Goal: Task Accomplishment & Management: Complete application form

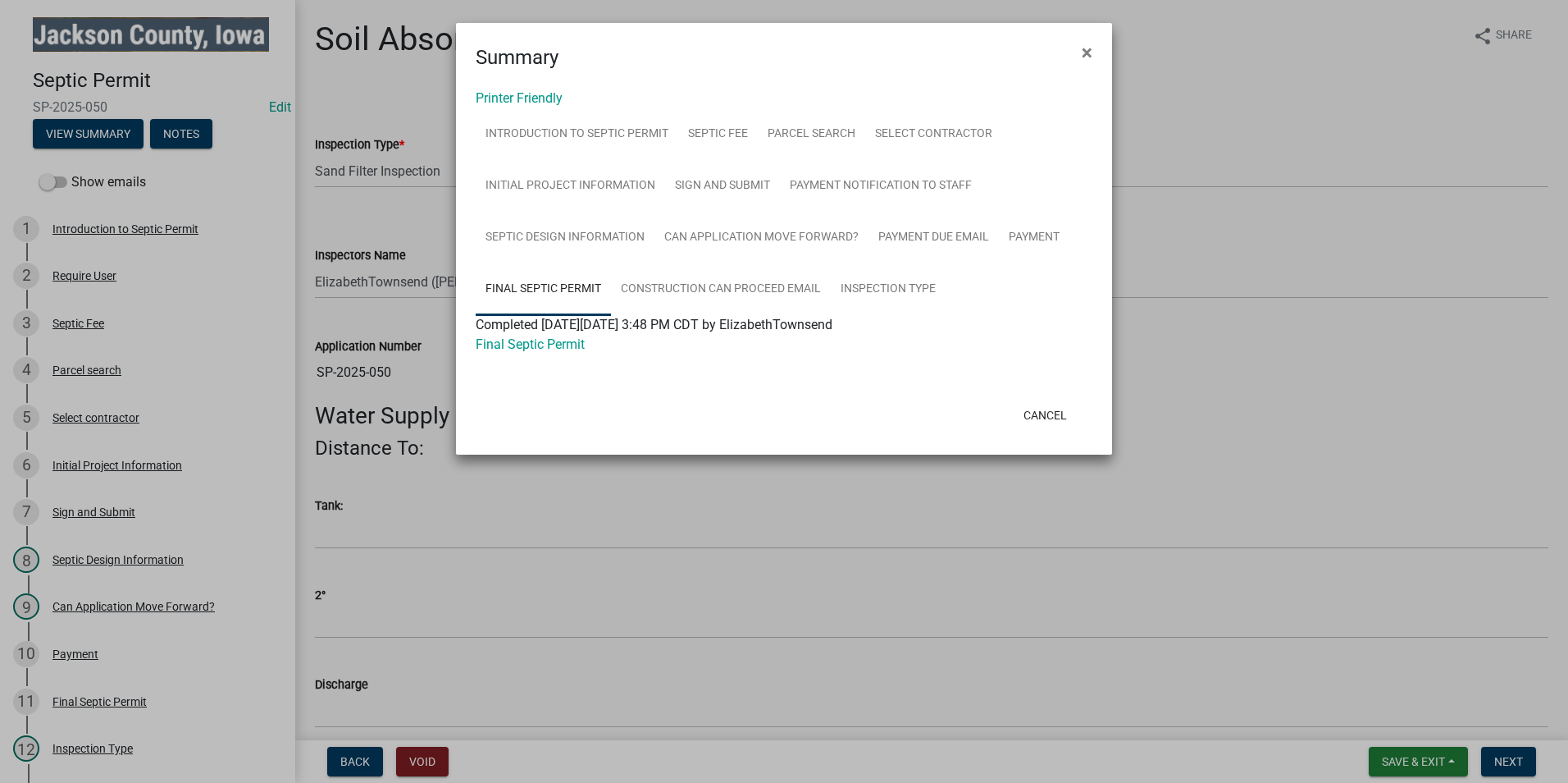
select select "8b01e099-4a24-4825-befa-1c944ae133b5"
select select "a3873a1b-6e26-41c8-b1e9-189df5d0ae8c"
click at [1089, 45] on span "×" at bounding box center [1087, 52] width 11 height 23
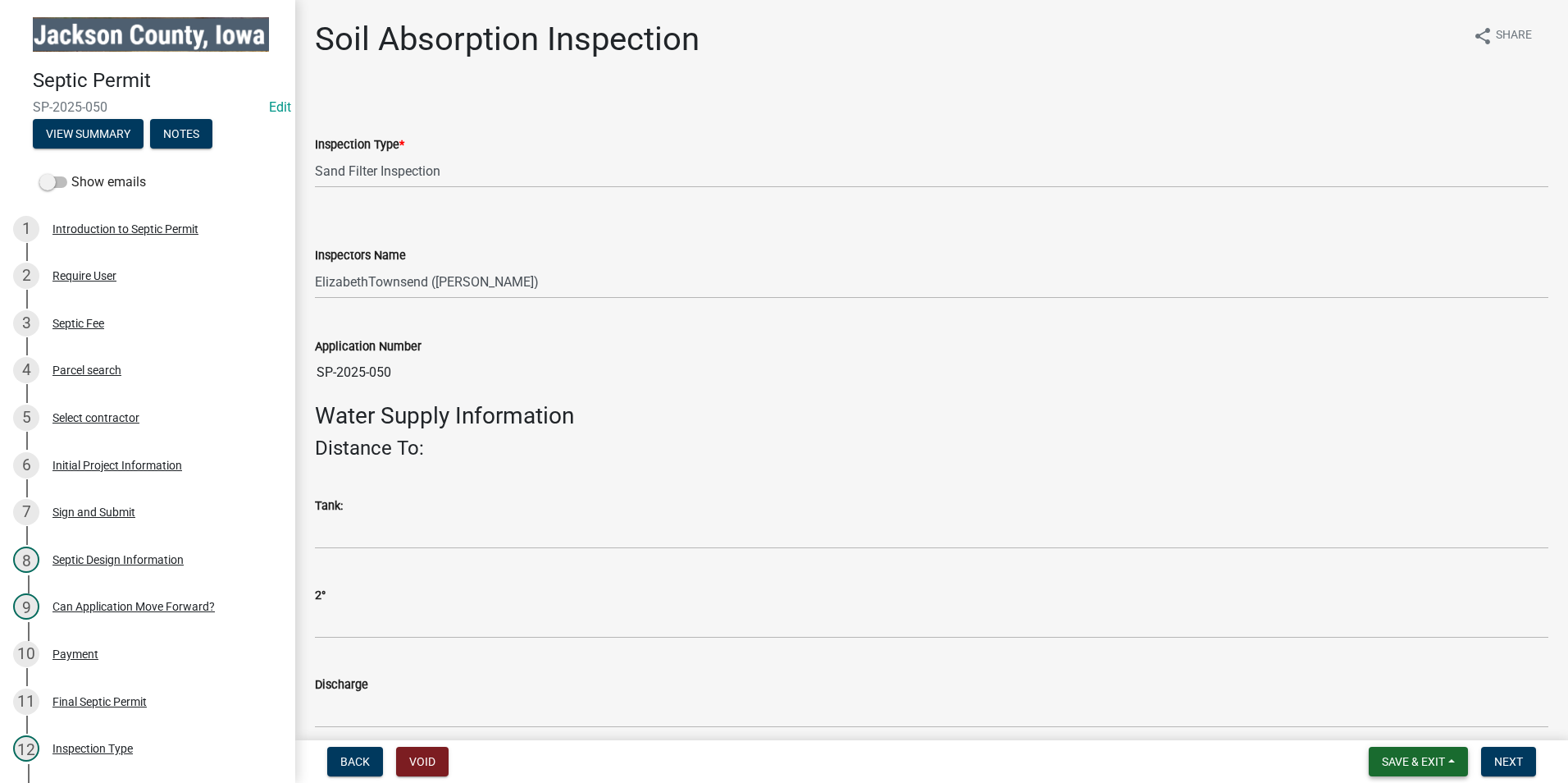
click at [1394, 760] on span "Save & Exit" at bounding box center [1414, 761] width 64 height 13
click at [1398, 715] on button "Save & Exit" at bounding box center [1403, 719] width 131 height 40
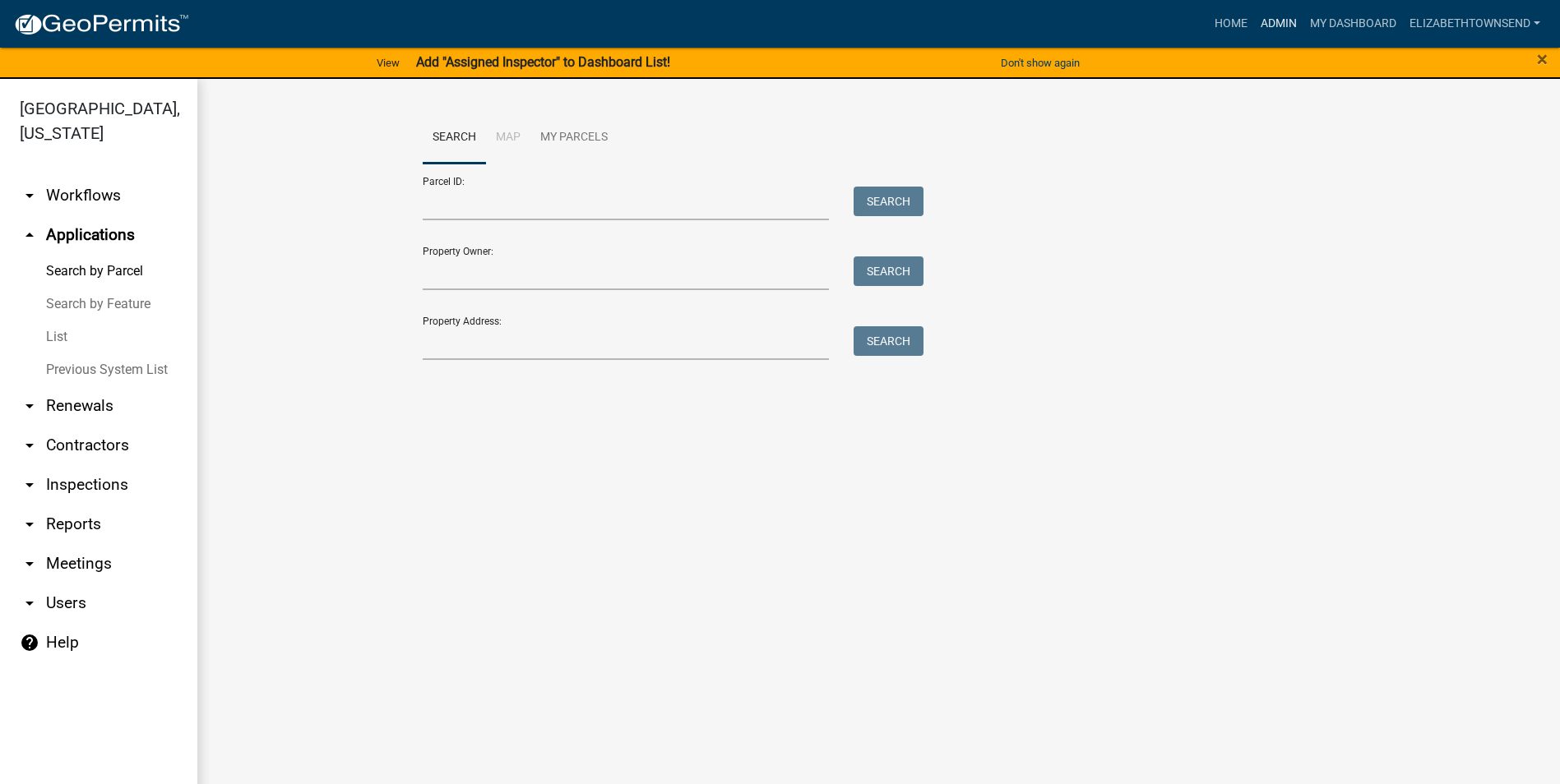
click at [1275, 24] on link "Admin" at bounding box center [1278, 23] width 49 height 31
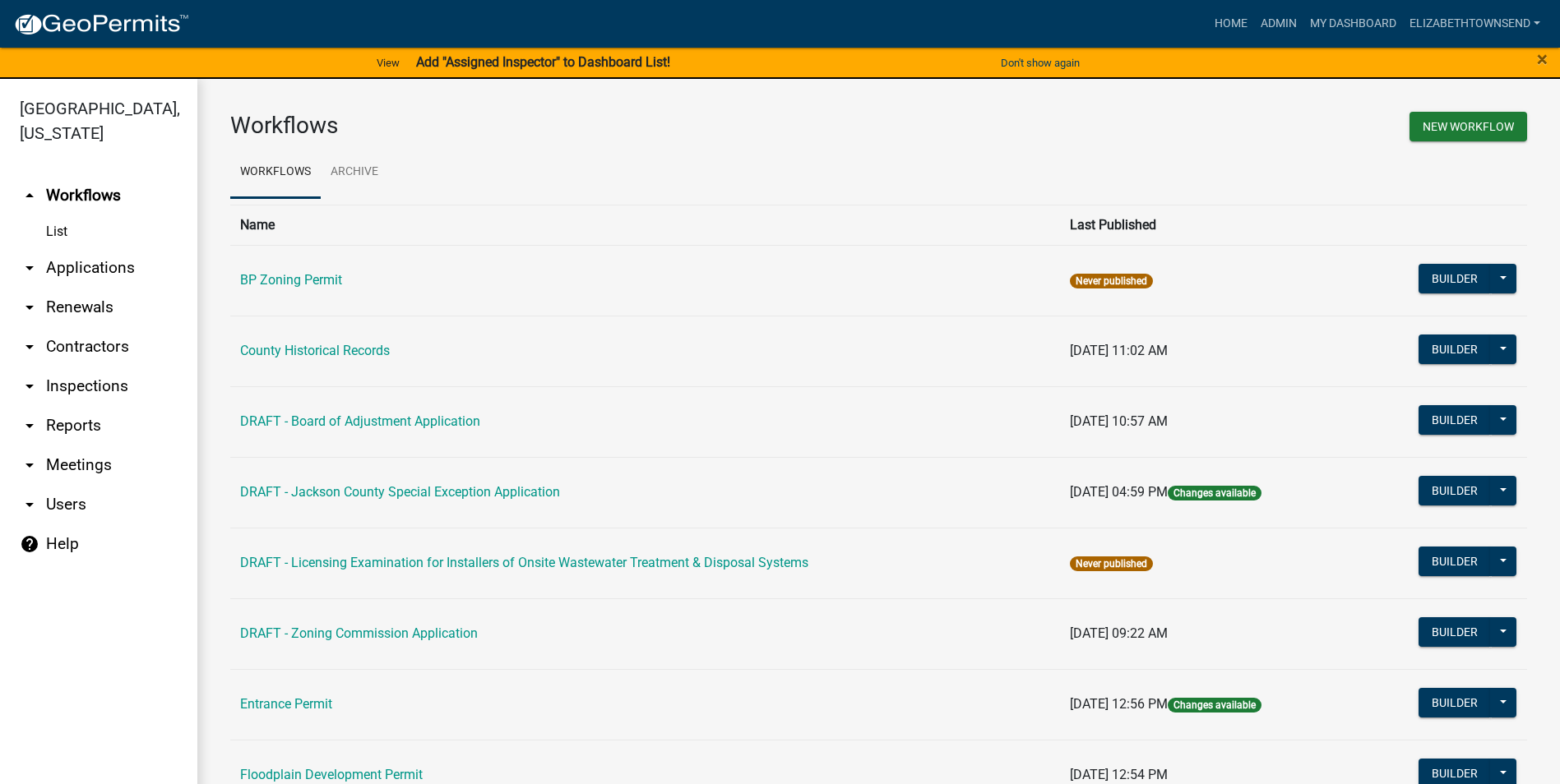
click at [75, 248] on link "arrow_drop_down Applications" at bounding box center [99, 268] width 197 height 40
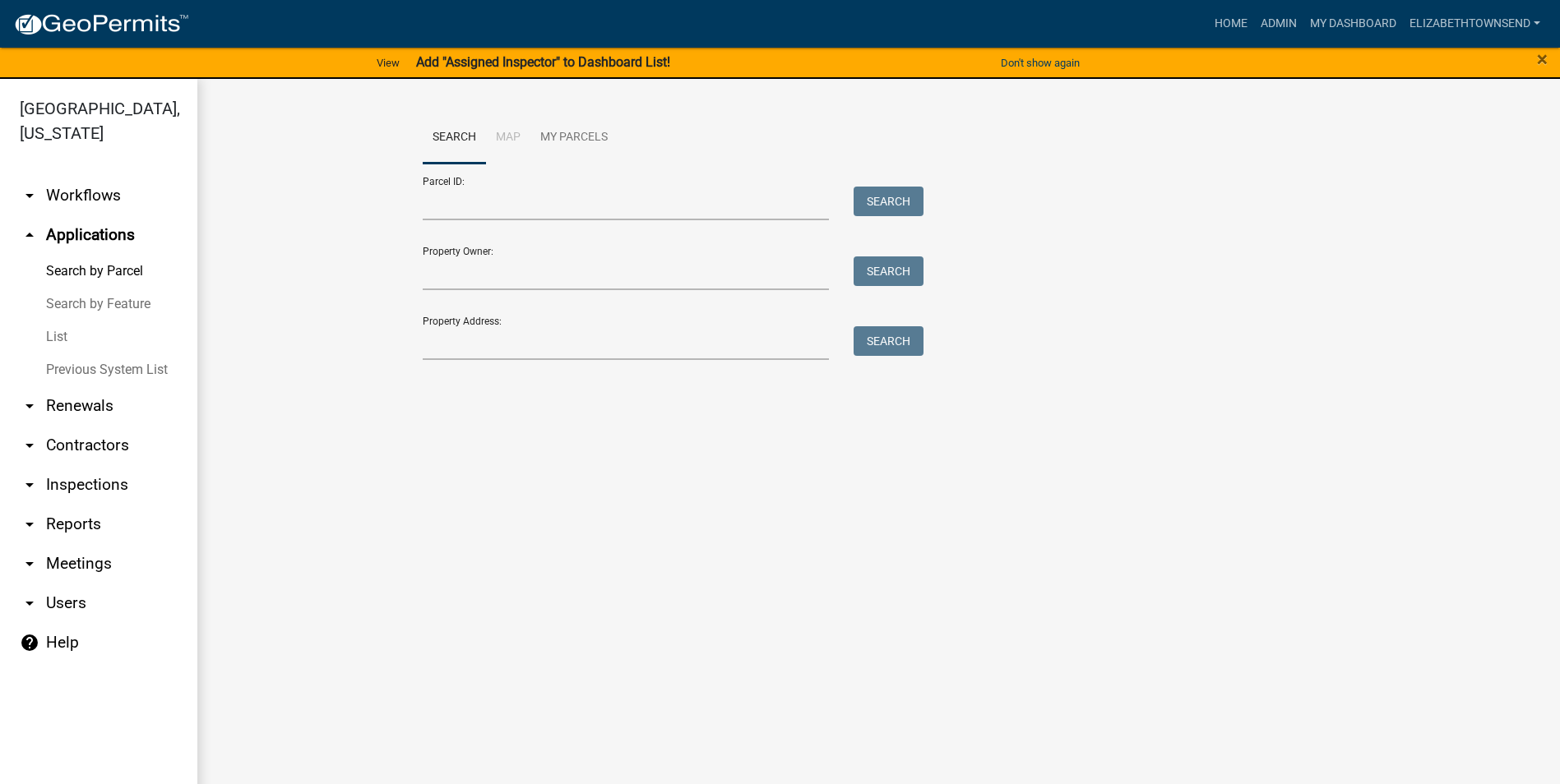
click at [53, 321] on link "List" at bounding box center [99, 337] width 197 height 33
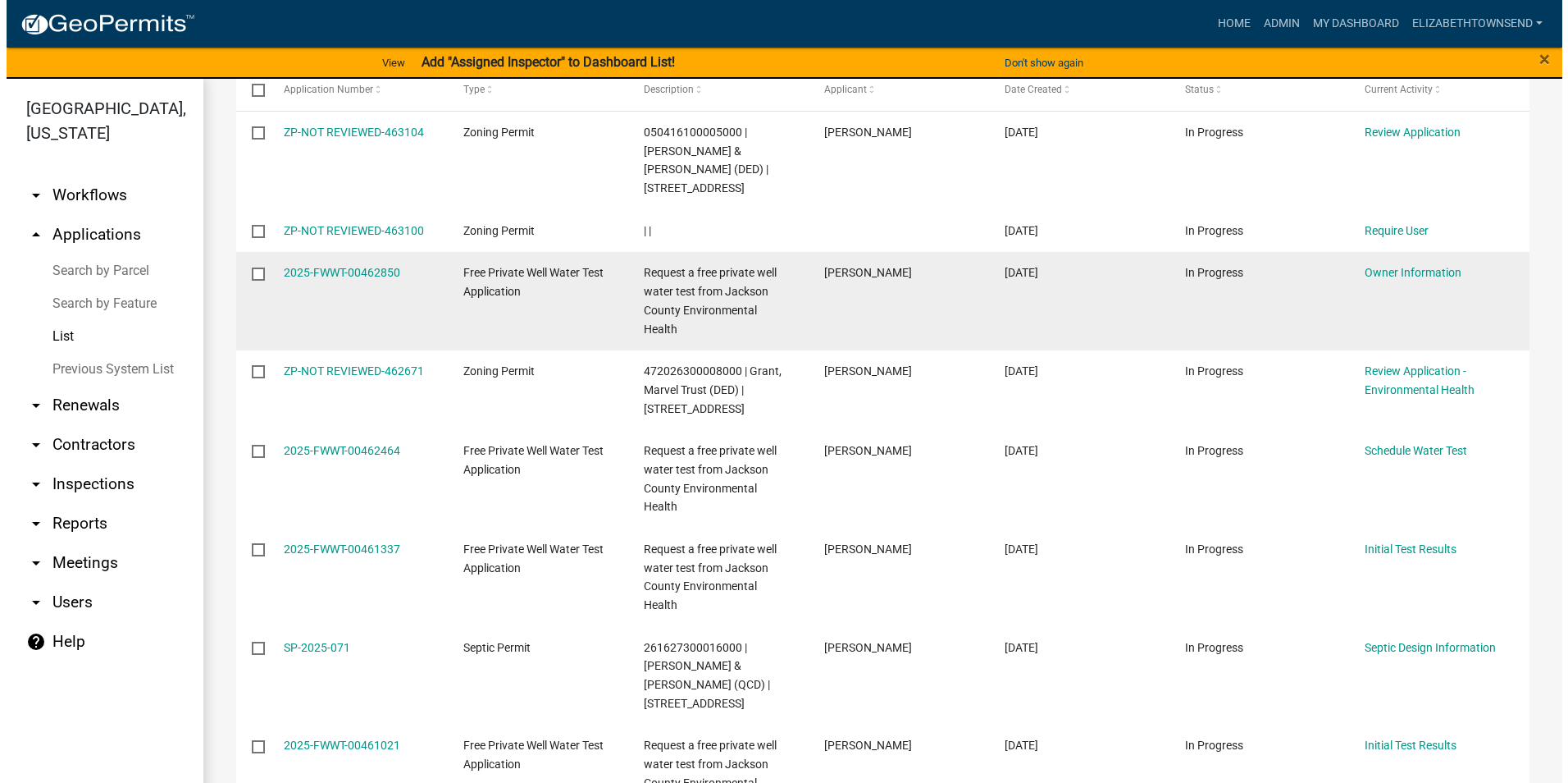
scroll to position [328, 0]
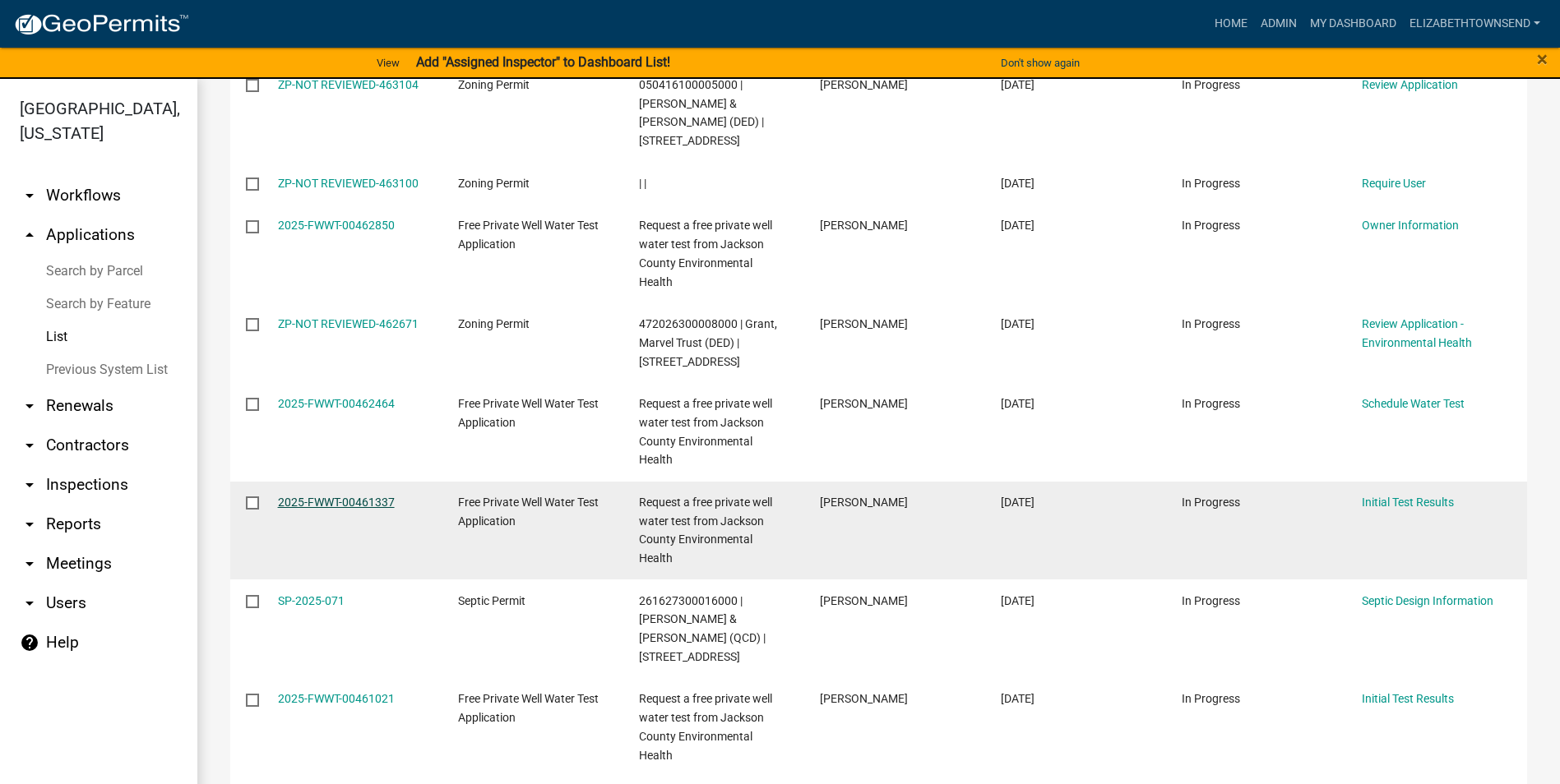
click at [379, 495] on link "2025-FWWT-00461337" at bounding box center [336, 501] width 117 height 13
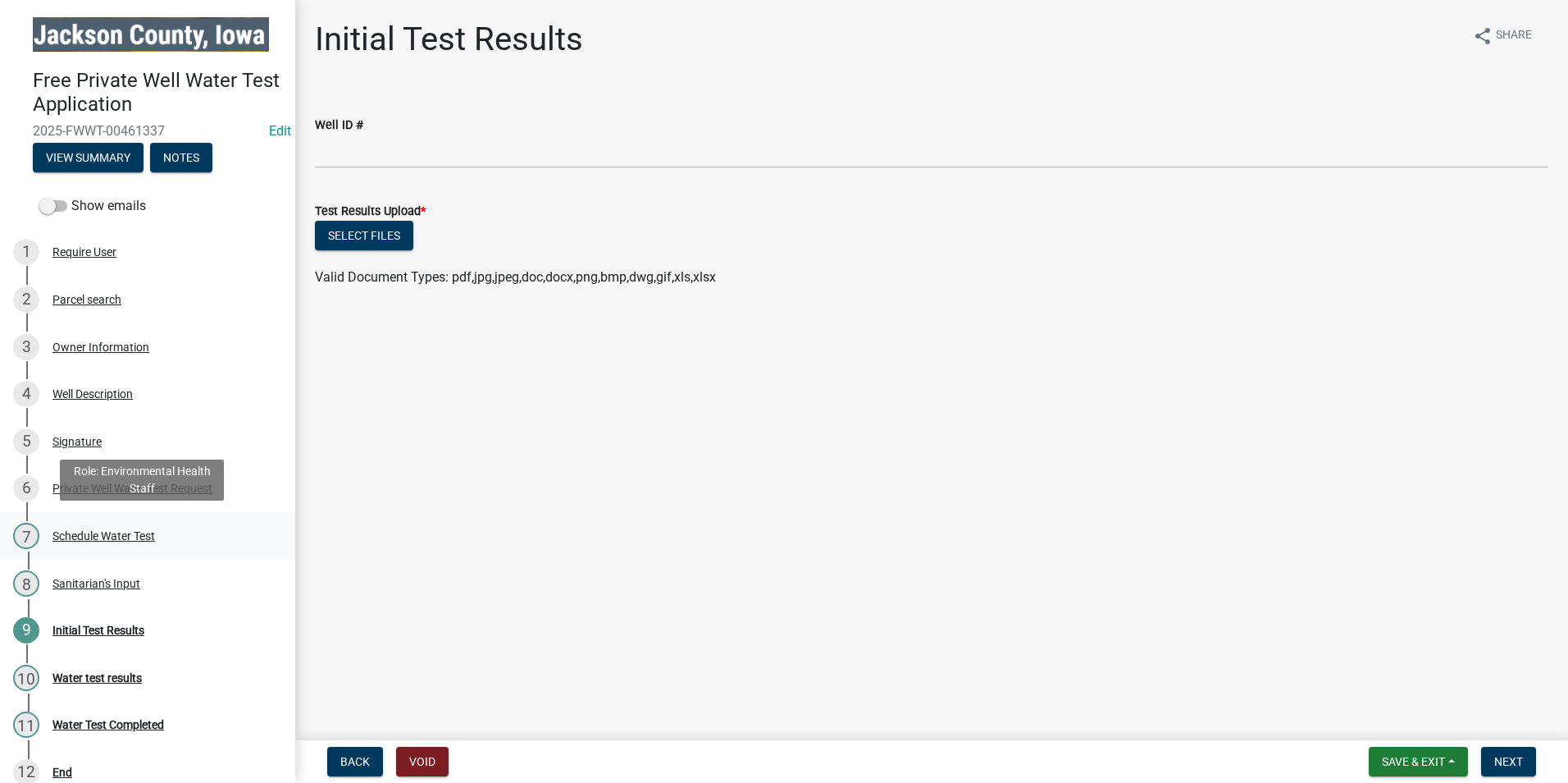
click at [98, 537] on div "Schedule Water Test" at bounding box center [103, 536] width 102 height 12
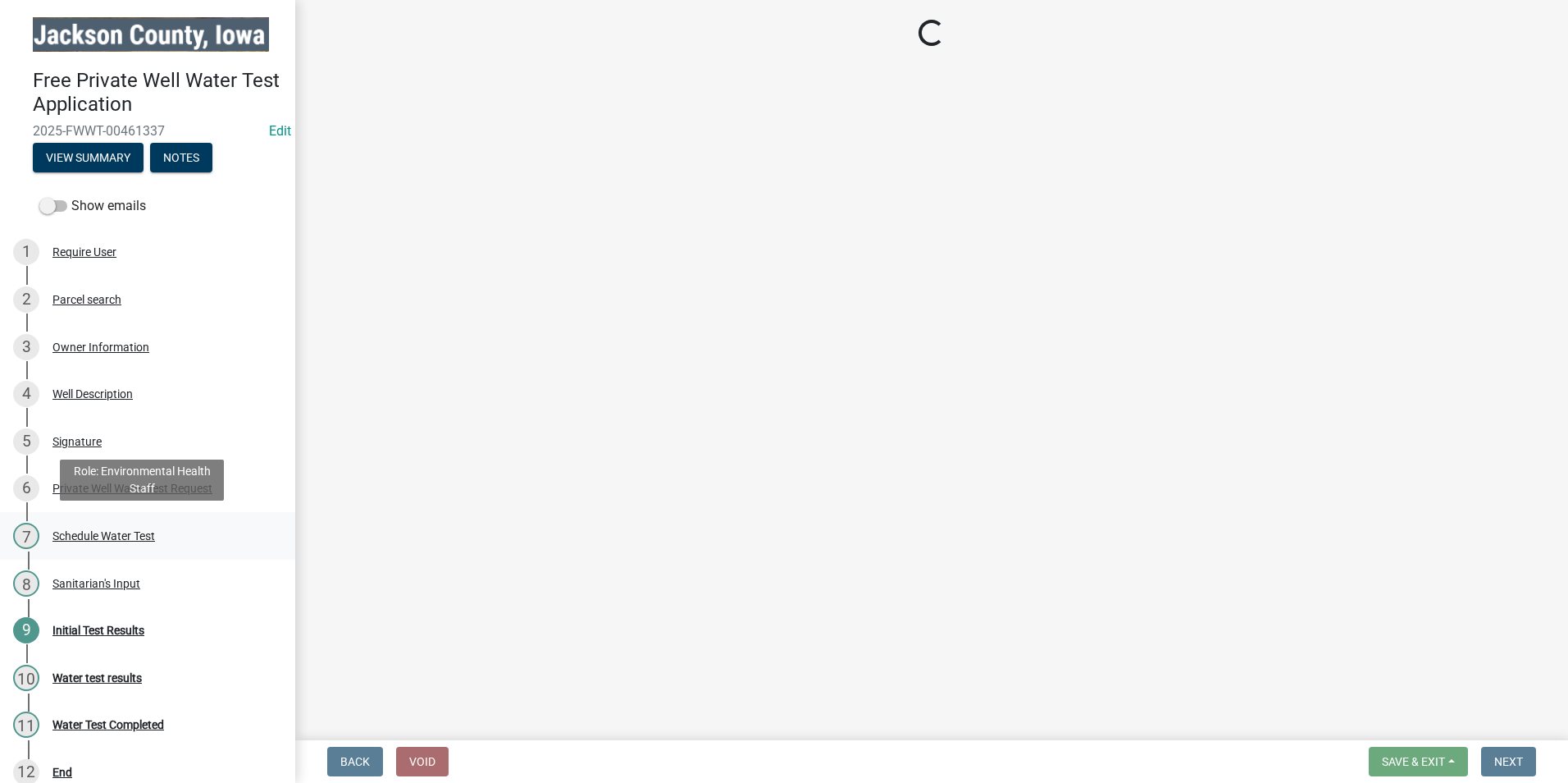
select select "a3873a1b-6e26-41c8-b1e9-189df5d0ae8c"
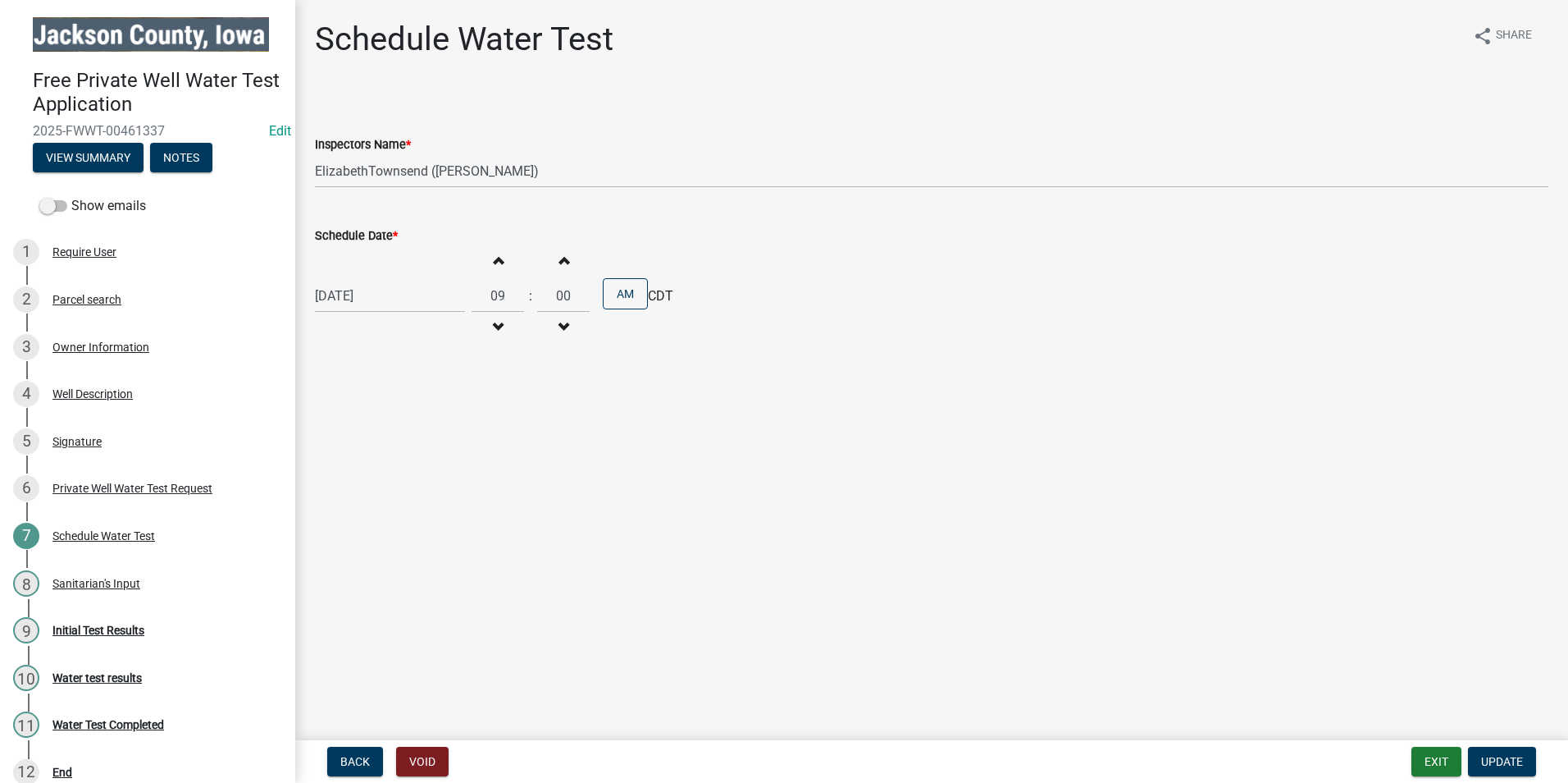
select select "8"
select select "2025"
click at [330, 296] on div "[DATE] [PERSON_NAME] Apr May Jun [DATE] Aug Sep Oct Nov [DATE] 1526 1527 1528 1…" at bounding box center [390, 295] width 150 height 34
click at [492, 328] on span "Next month" at bounding box center [488, 330] width 12 height 12
select select "9"
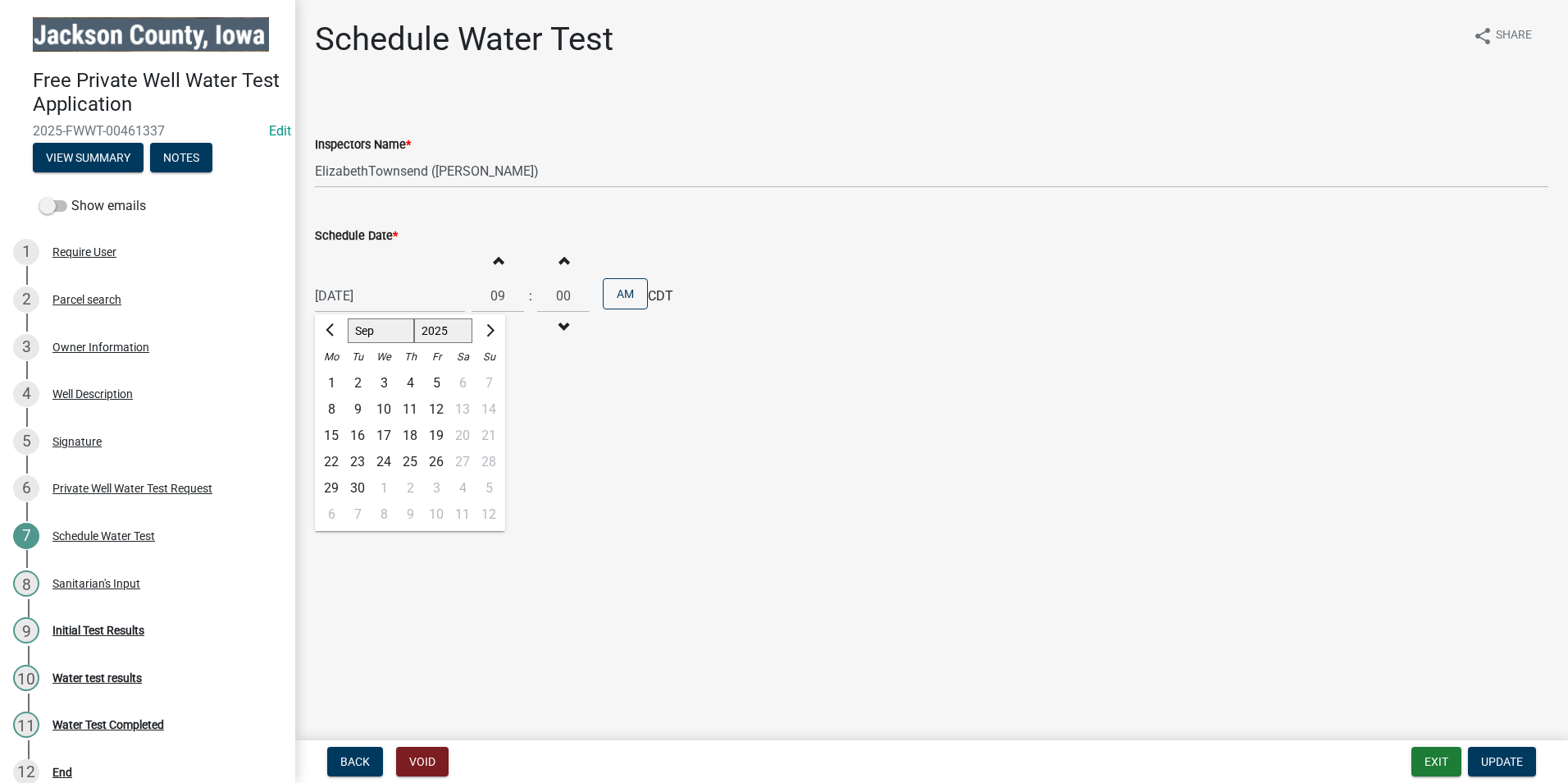
click at [362, 411] on div "9" at bounding box center [357, 409] width 26 height 26
type input "[DATE]"
click at [1509, 765] on span "Update" at bounding box center [1502, 761] width 42 height 13
